Goal: Information Seeking & Learning: Understand process/instructions

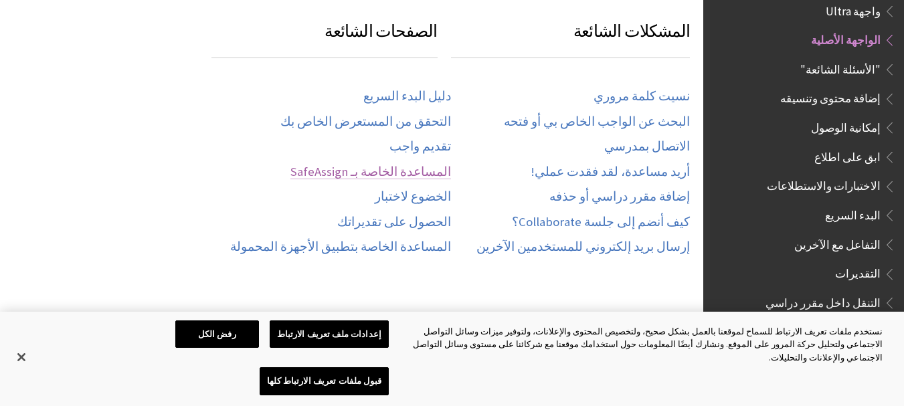
click at [426, 171] on link "المساعدة الخاصة بـ SafeAssign" at bounding box center [371, 172] width 161 height 15
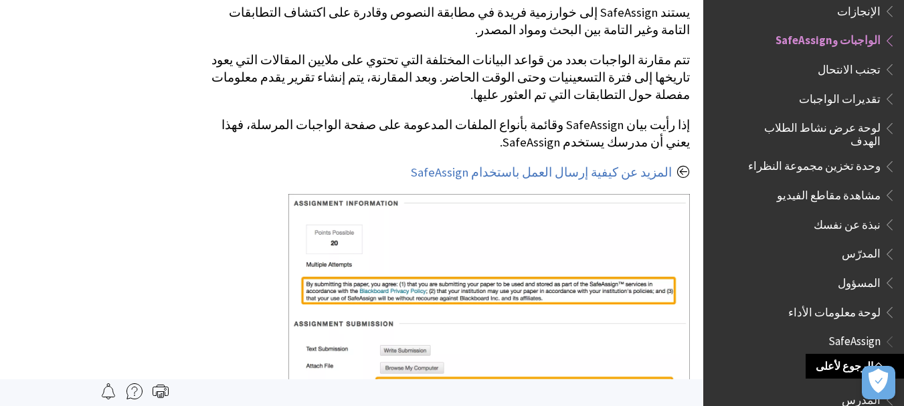
scroll to position [469, 0]
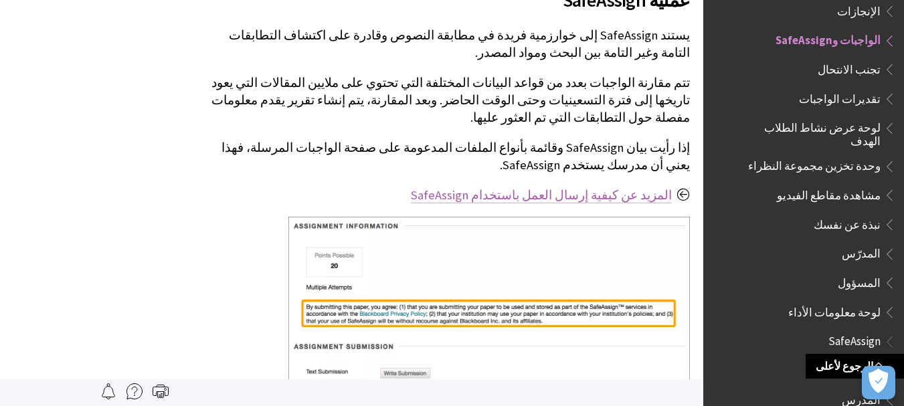
click at [590, 187] on link "المزيد عن كيفية إرسال العمل باستخدام SafeAssign" at bounding box center [541, 195] width 261 height 16
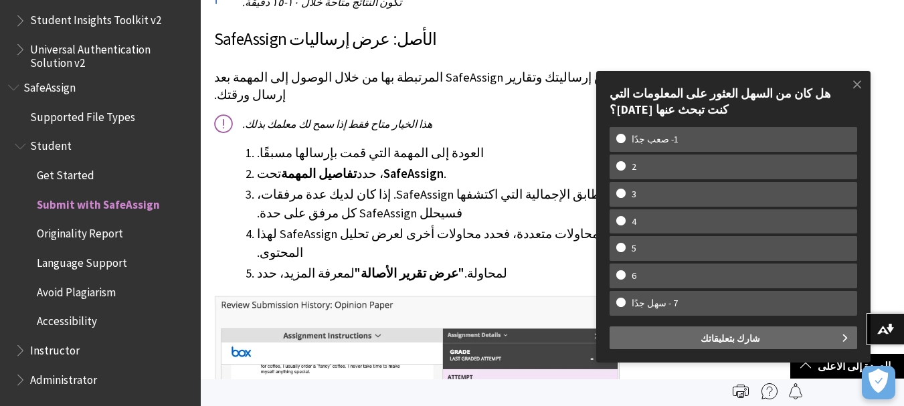
scroll to position [1604, 0]
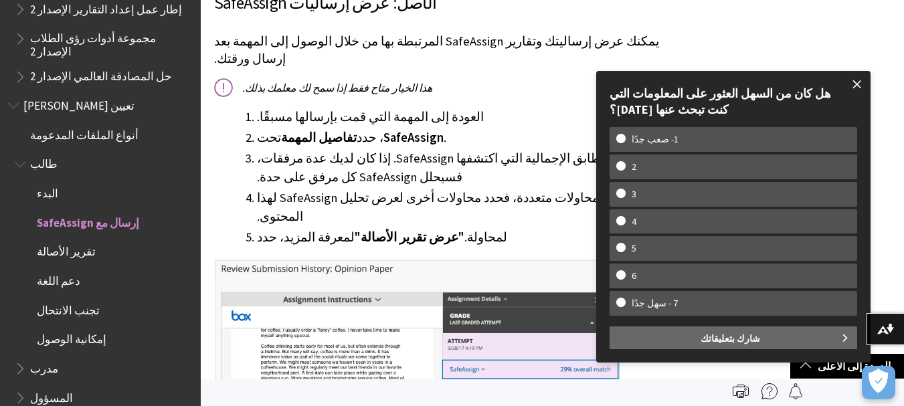
click at [855, 85] on span at bounding box center [857, 84] width 28 height 28
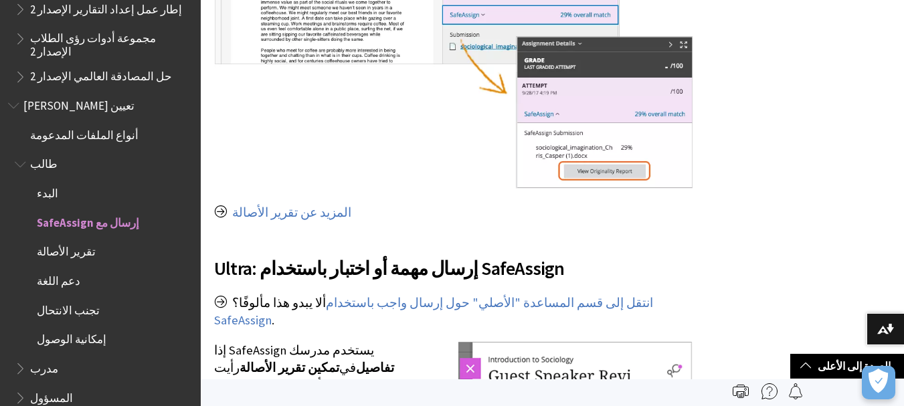
scroll to position [1288, 0]
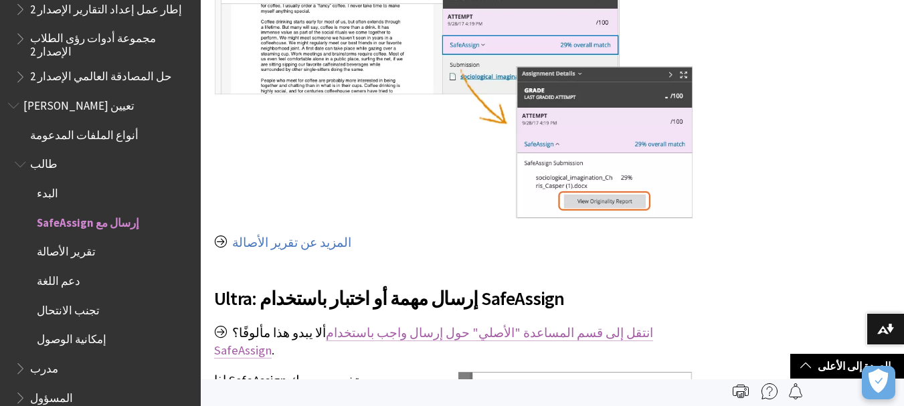
click at [471, 325] on font "انتقل إلى قسم المساعدة "الأصلي" حول إرسال واجب باستخدام SafeAssign" at bounding box center [433, 341] width 439 height 33
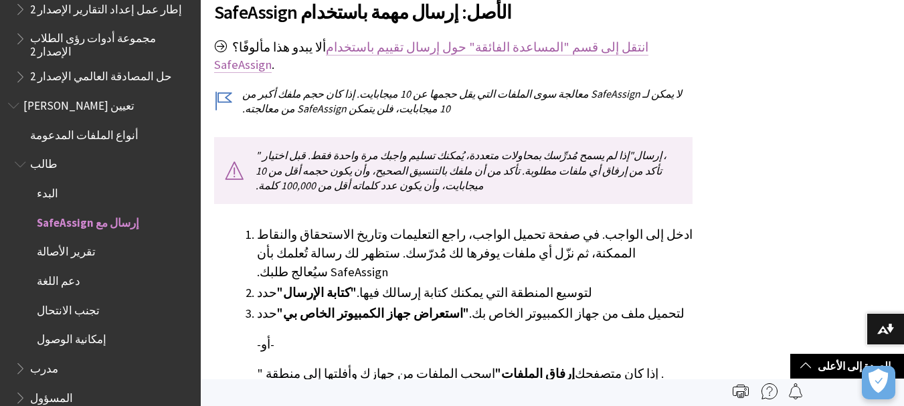
click at [503, 50] on font "انتقل إلى قسم "المساعدة الفائقة" حول إرسال تقييم باستخدام SafeAssign" at bounding box center [431, 55] width 434 height 33
